Goal: Register for event/course

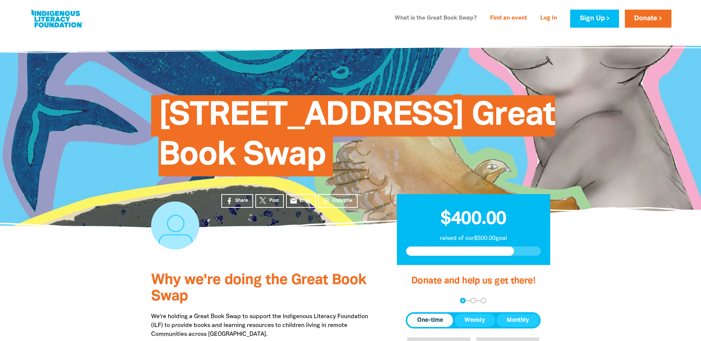
click at [434, 18] on link "What is the Great Book Swap?" at bounding box center [435, 19] width 91 height 12
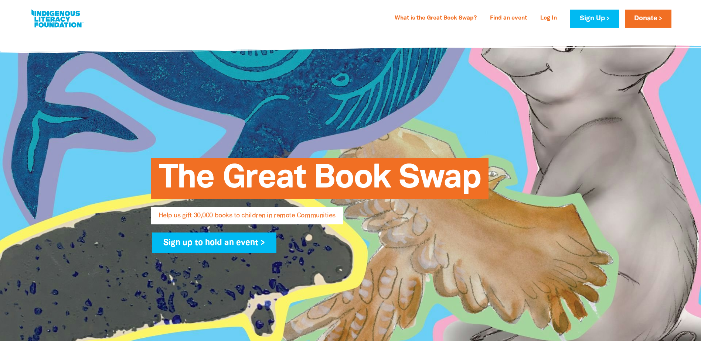
select select "AU"
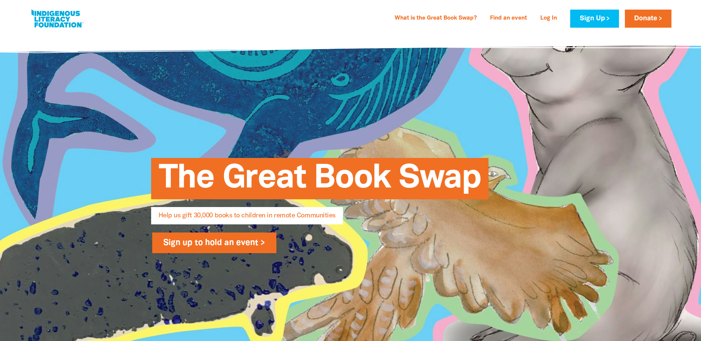
click at [266, 243] on link "Sign up to hold an event >" at bounding box center [214, 243] width 124 height 21
select select "AU"
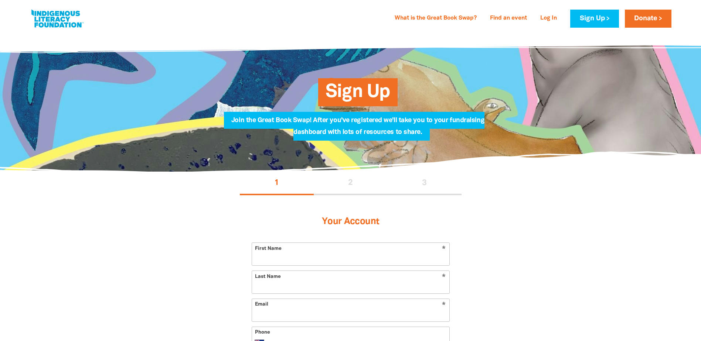
select select "AU"
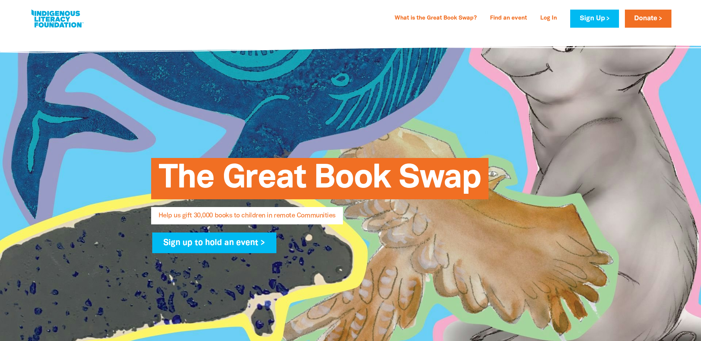
drag, startPoint x: 609, startPoint y: 182, endPoint x: 488, endPoint y: 27, distance: 197.0
click at [488, 27] on div "What is the Great Book Swap? Find an event Log In Sign Up Donate" at bounding box center [530, 19] width 281 height 18
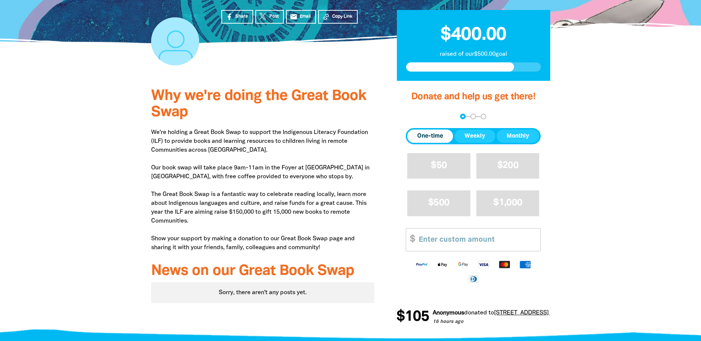
scroll to position [185, 0]
